Goal: Information Seeking & Learning: Learn about a topic

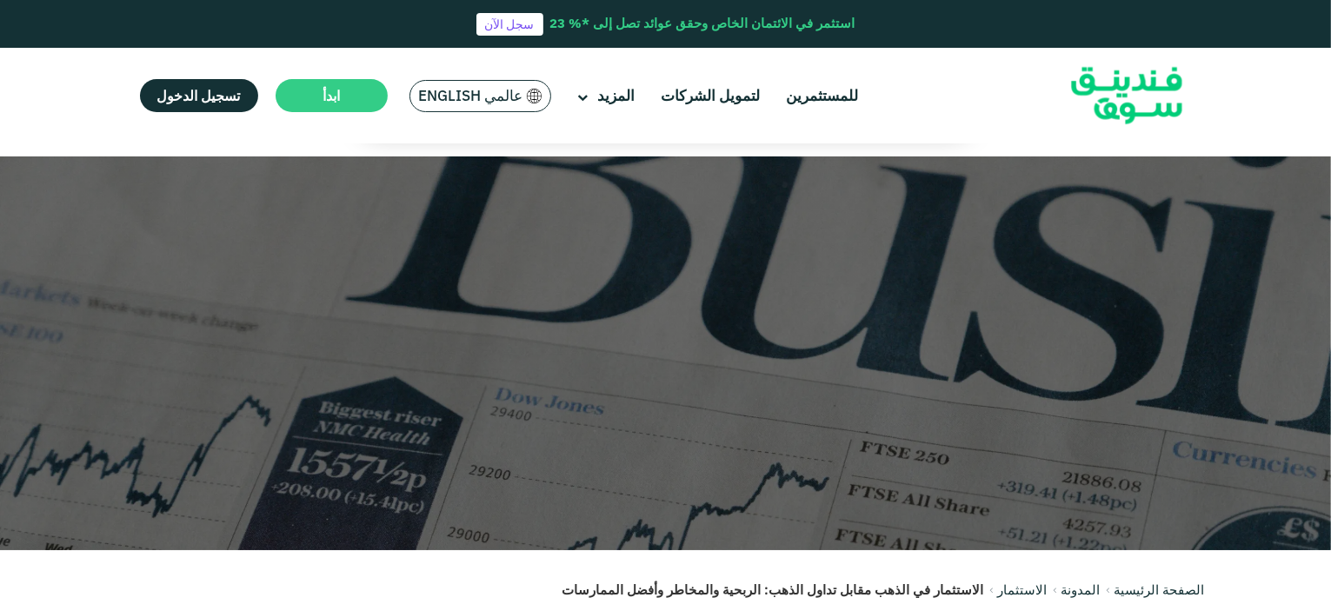
click at [247, 72] on div "للمستثمرين لتمويل الشركات المزيد من نحن" at bounding box center [666, 96] width 1078 height 96
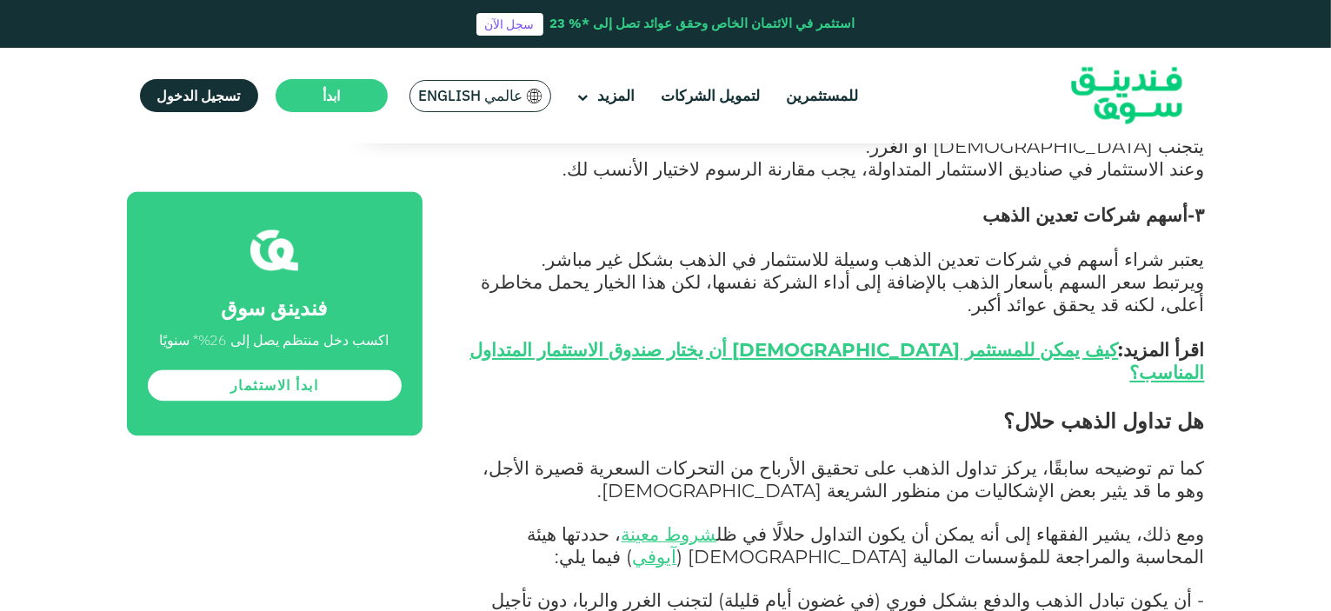
scroll to position [4178, 0]
